Goal: Transaction & Acquisition: Subscribe to service/newsletter

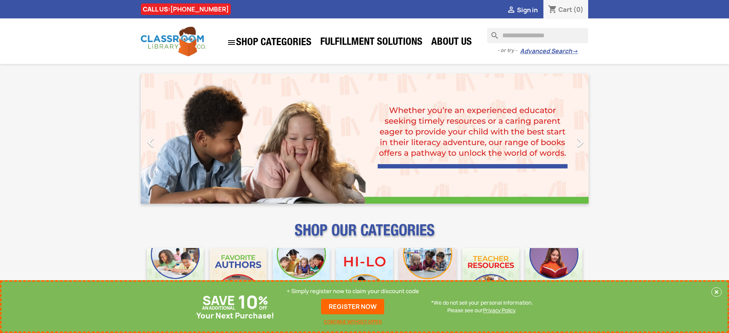
click at [353, 291] on p "+ Simply register now to claim your discount code" at bounding box center [353, 291] width 132 height 8
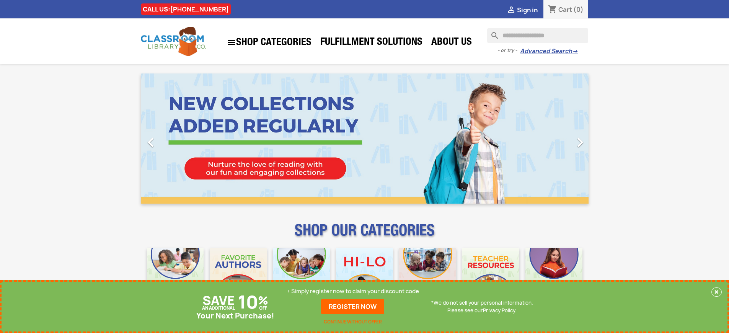
click at [353, 291] on p "+ Simply register now to claim your discount code" at bounding box center [353, 291] width 132 height 8
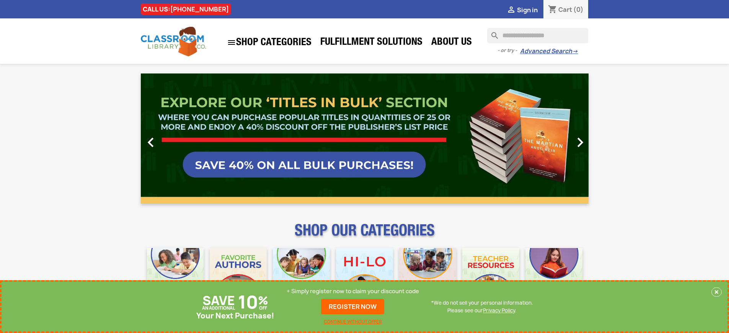
click at [353, 291] on p "+ Simply register now to claim your discount code" at bounding box center [353, 291] width 132 height 8
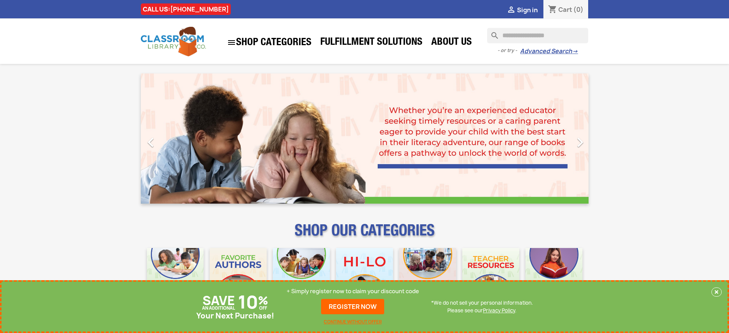
click at [353, 291] on p "+ Simply register now to claim your discount code" at bounding box center [353, 291] width 132 height 8
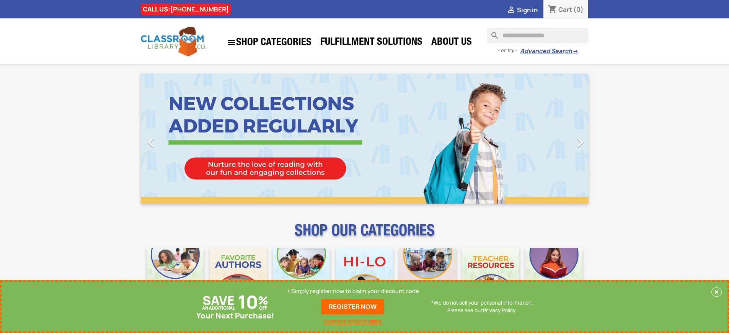
click at [353, 291] on p "+ Simply register now to claim your discount code" at bounding box center [353, 291] width 132 height 8
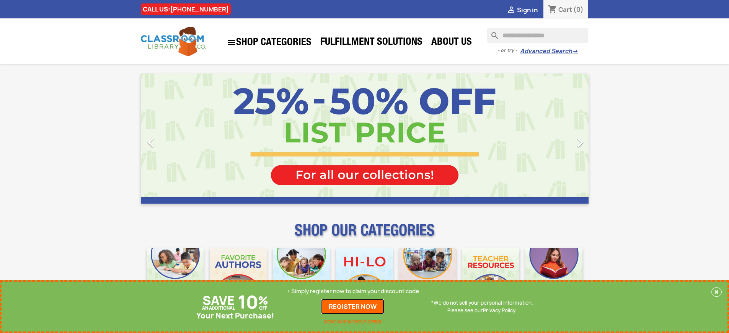
click at [353, 307] on link "REGISTER NOW" at bounding box center [352, 306] width 63 height 15
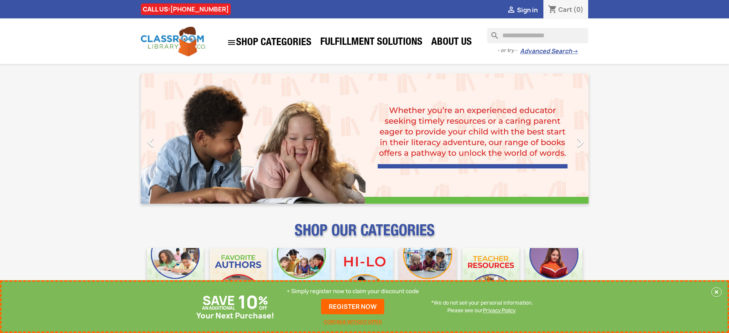
click at [353, 291] on p "+ Simply register now to claim your discount code" at bounding box center [353, 291] width 132 height 8
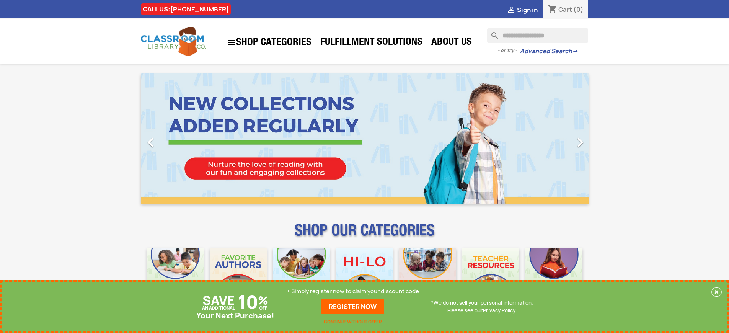
click at [353, 291] on p "+ Simply register now to claim your discount code" at bounding box center [353, 291] width 132 height 8
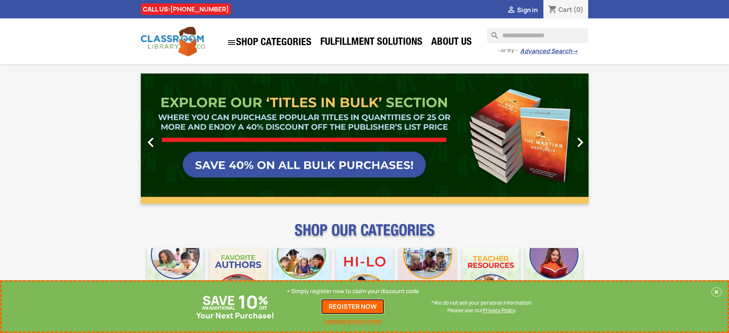
click at [353, 307] on link "REGISTER NOW" at bounding box center [352, 306] width 63 height 15
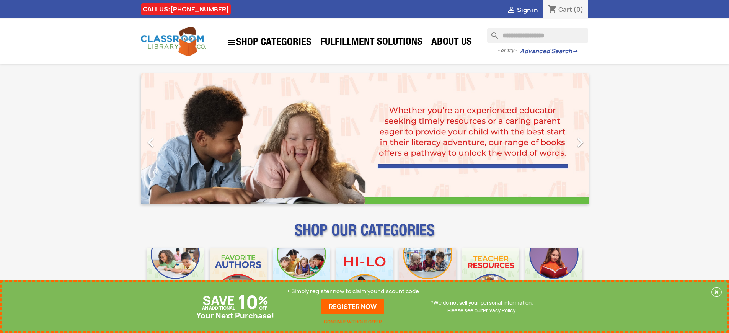
click at [353, 291] on p "+ Simply register now to claim your discount code" at bounding box center [353, 291] width 132 height 8
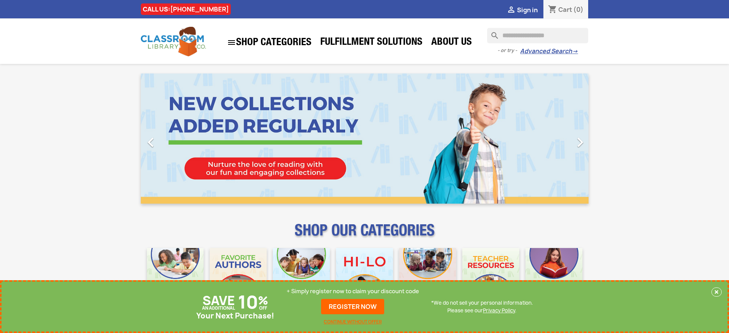
click at [353, 291] on p "+ Simply register now to claim your discount code" at bounding box center [353, 291] width 132 height 8
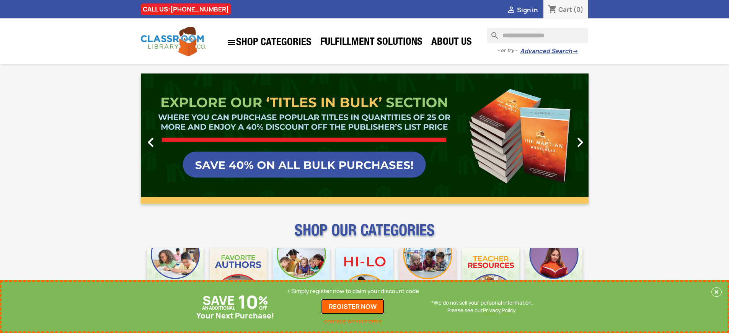
click at [353, 307] on link "REGISTER NOW" at bounding box center [352, 306] width 63 height 15
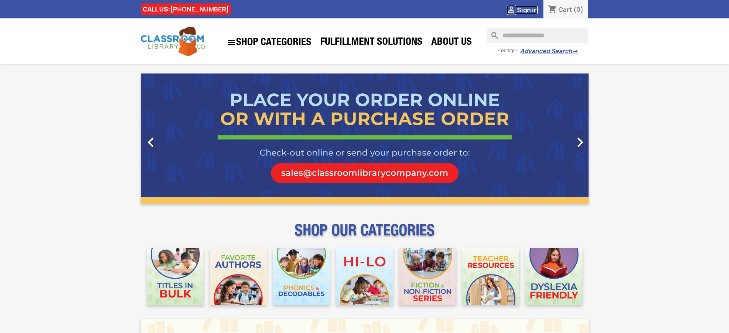
click at [527, 10] on span "Sign in" at bounding box center [527, 10] width 21 height 8
